Goal: Information Seeking & Learning: Check status

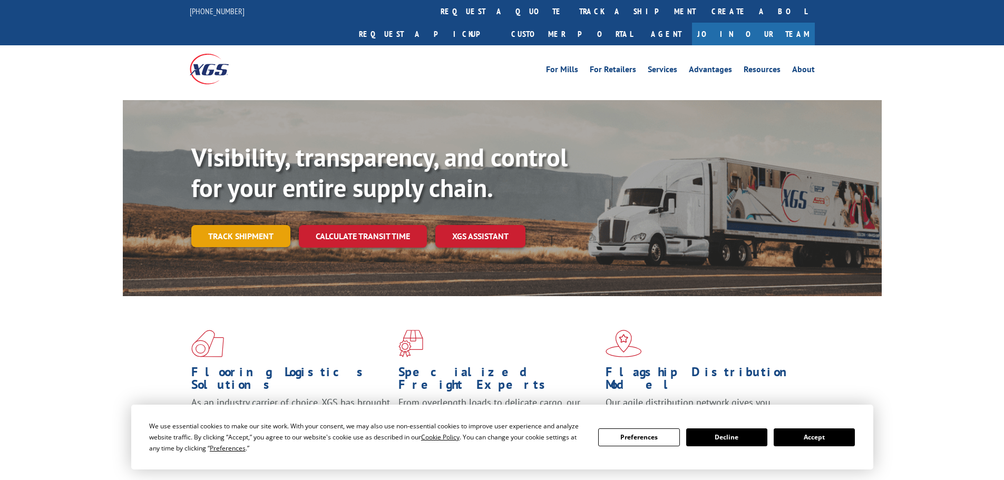
click at [260, 225] on link "Track shipment" at bounding box center [240, 236] width 99 height 22
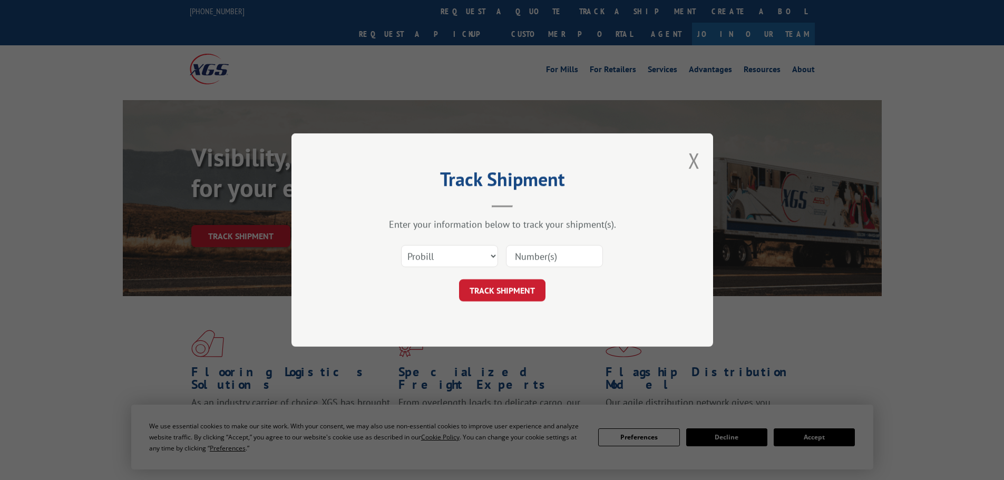
click at [565, 258] on input at bounding box center [554, 256] width 97 height 22
paste input "880534"
type input "880534"
click at [499, 264] on div "Select category... Probill BOL PO 880534" at bounding box center [502, 256] width 316 height 35
click at [491, 252] on select "Select category... Probill BOL PO" at bounding box center [449, 256] width 97 height 22
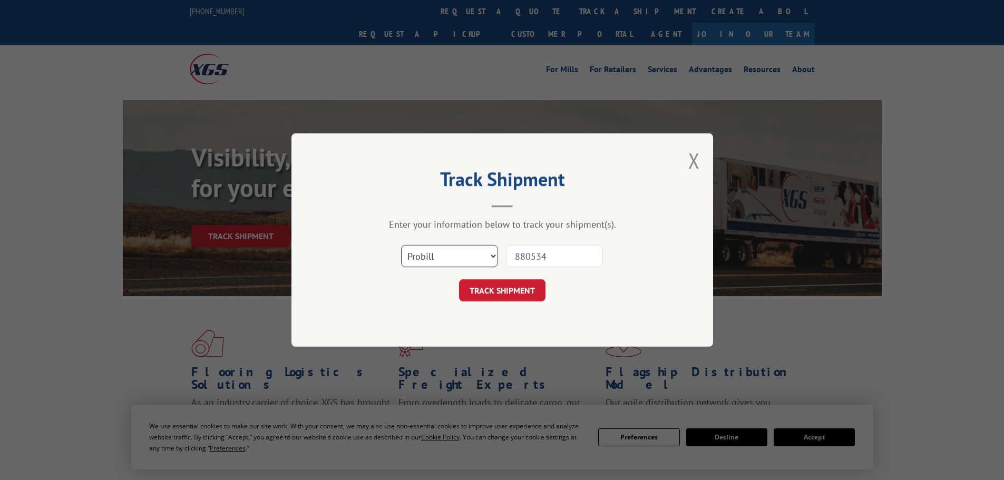
click at [401, 245] on select "Select category... Probill BOL PO" at bounding box center [449, 256] width 97 height 22
drag, startPoint x: 472, startPoint y: 250, endPoint x: 463, endPoint y: 266, distance: 18.4
click at [471, 251] on select "Select category... Probill BOL PO" at bounding box center [449, 256] width 97 height 22
select select "bol"
click at [401, 245] on select "Select category... Probill BOL PO" at bounding box center [449, 256] width 97 height 22
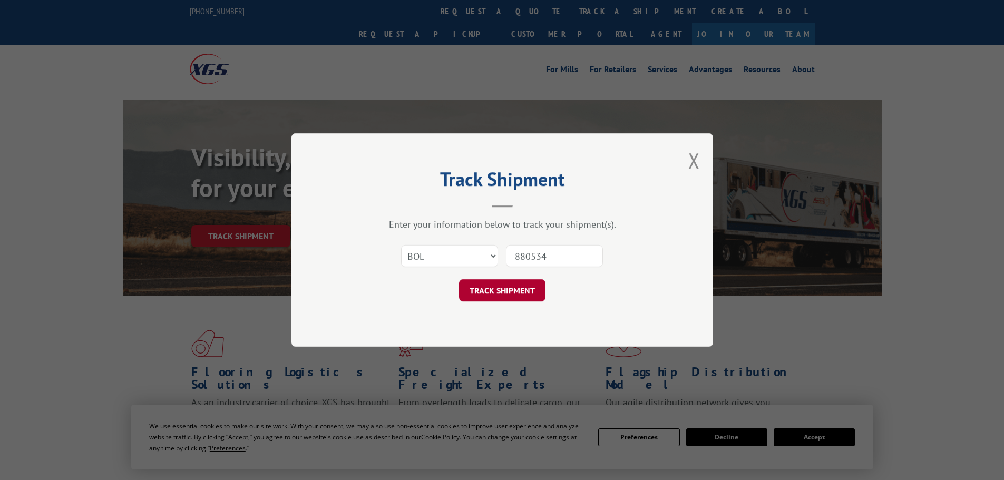
click at [493, 297] on button "TRACK SHIPMENT" at bounding box center [502, 290] width 86 height 22
